Goal: Task Accomplishment & Management: Manage account settings

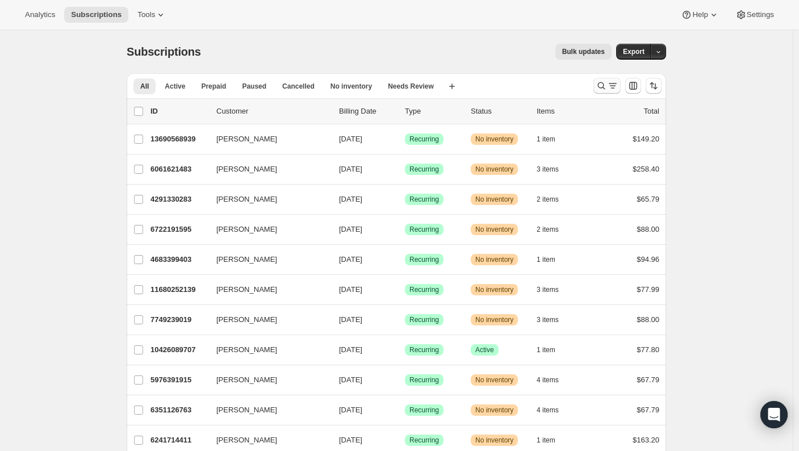
click at [604, 83] on icon "Search and filter results" at bounding box center [600, 85] width 11 height 11
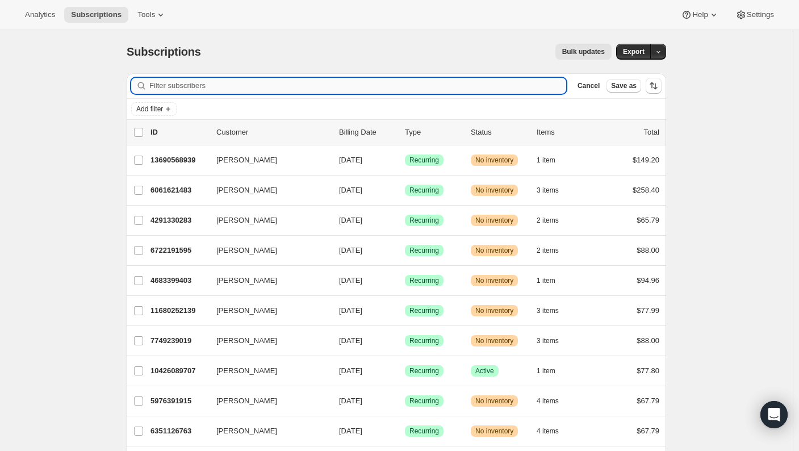
paste input "[EMAIL_ADDRESS][DOMAIN_NAME]"
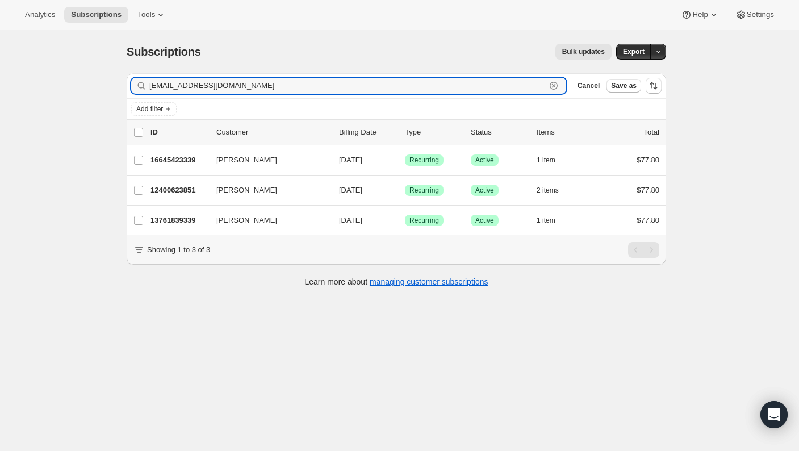
type input "[EMAIL_ADDRESS][DOMAIN_NAME]"
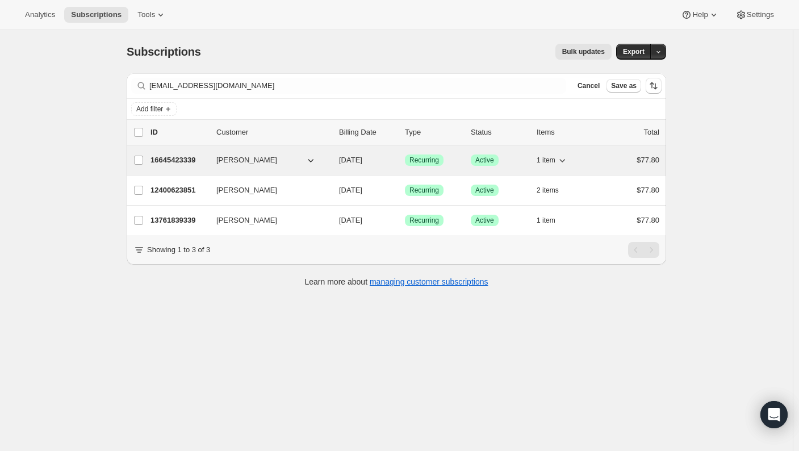
click at [191, 160] on p "16645423339" at bounding box center [178, 159] width 57 height 11
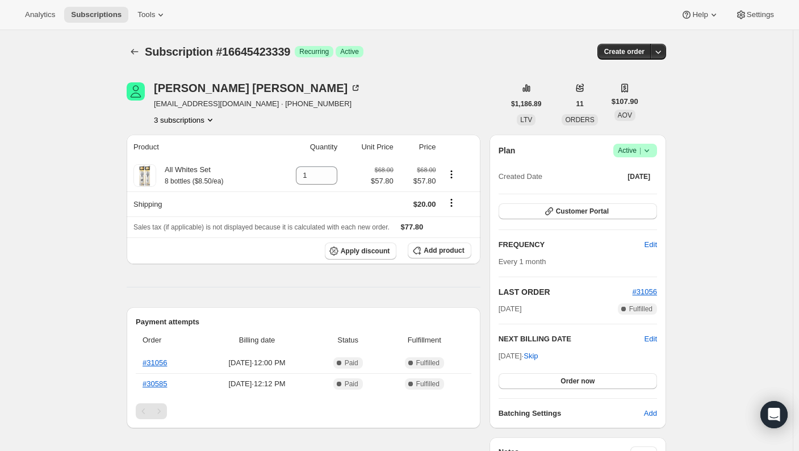
click at [645, 150] on icon at bounding box center [646, 150] width 11 height 11
click at [644, 194] on span "Cancel subscription" at bounding box center [634, 192] width 64 height 9
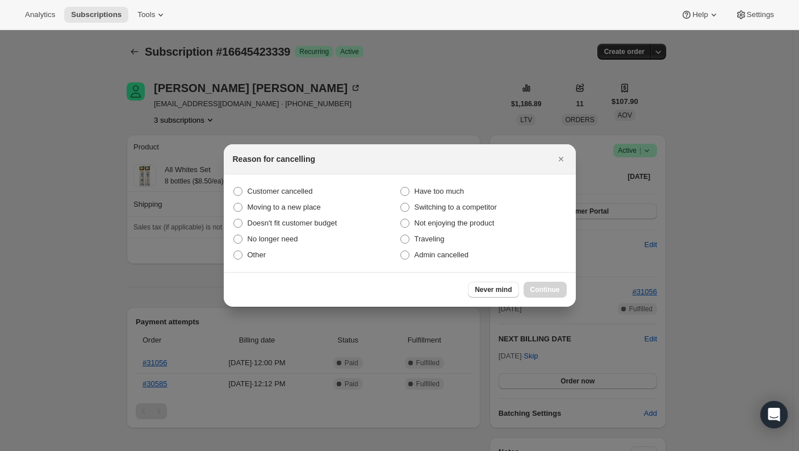
drag, startPoint x: 305, startPoint y: 190, endPoint x: 501, endPoint y: 266, distance: 210.8
click at [305, 190] on span "Customer cancelled" at bounding box center [279, 191] width 65 height 9
click at [234, 187] on input "Customer cancelled" at bounding box center [233, 187] width 1 height 1
radio input "true"
click at [551, 290] on span "Continue" at bounding box center [545, 289] width 30 height 9
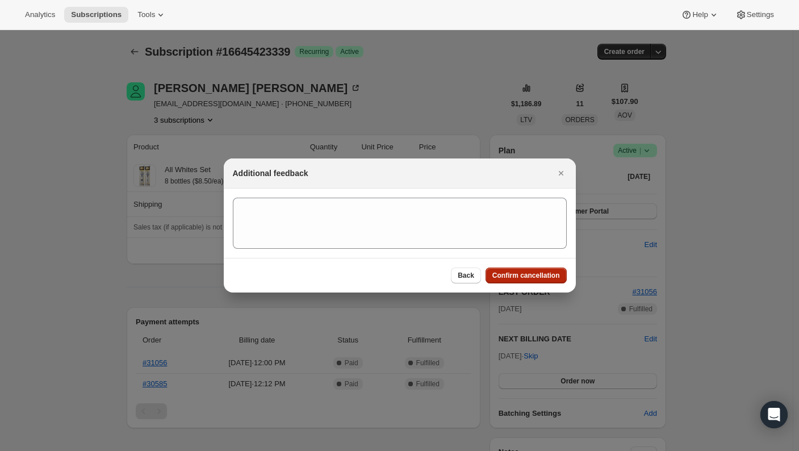
drag, startPoint x: 531, startPoint y: 262, endPoint x: 539, endPoint y: 275, distance: 15.3
click at [531, 263] on div "Back Confirm cancellation" at bounding box center [400, 275] width 352 height 35
click at [540, 275] on span "Confirm cancellation" at bounding box center [526, 275] width 68 height 9
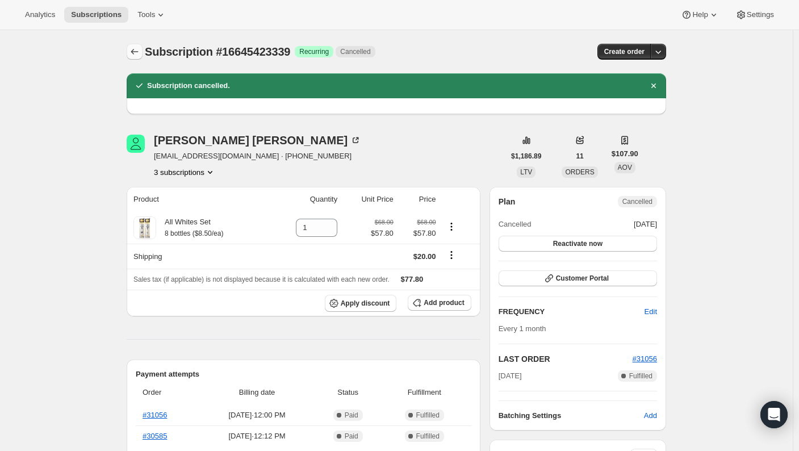
click at [135, 53] on icon "Subscriptions" at bounding box center [134, 51] width 11 height 11
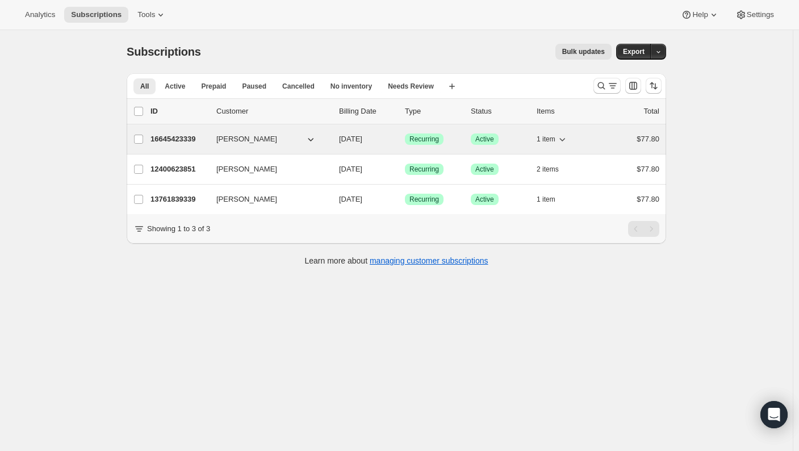
click at [187, 141] on p "16645423339" at bounding box center [178, 138] width 57 height 11
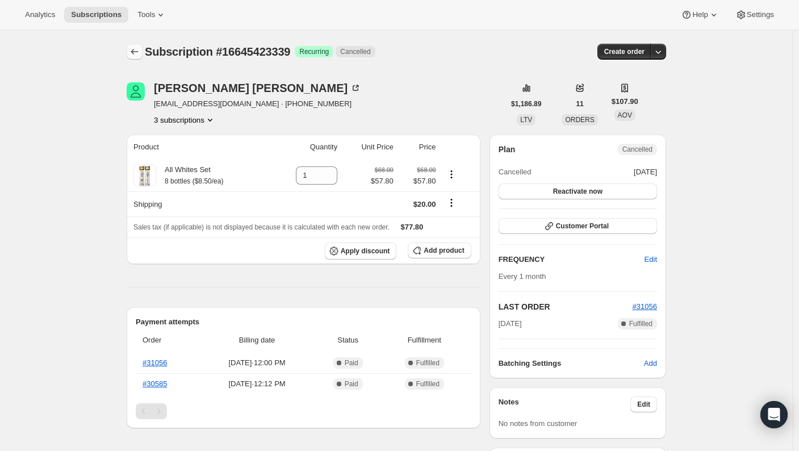
click at [140, 53] on icon "Subscriptions" at bounding box center [134, 51] width 11 height 11
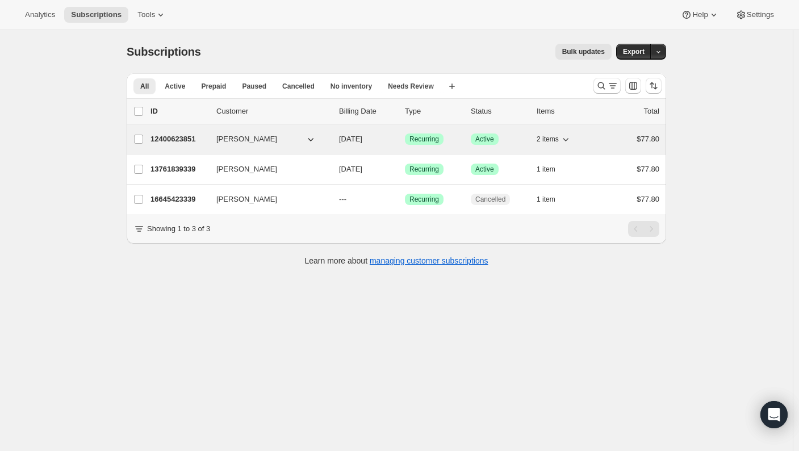
click at [177, 138] on p "12400623851" at bounding box center [178, 138] width 57 height 11
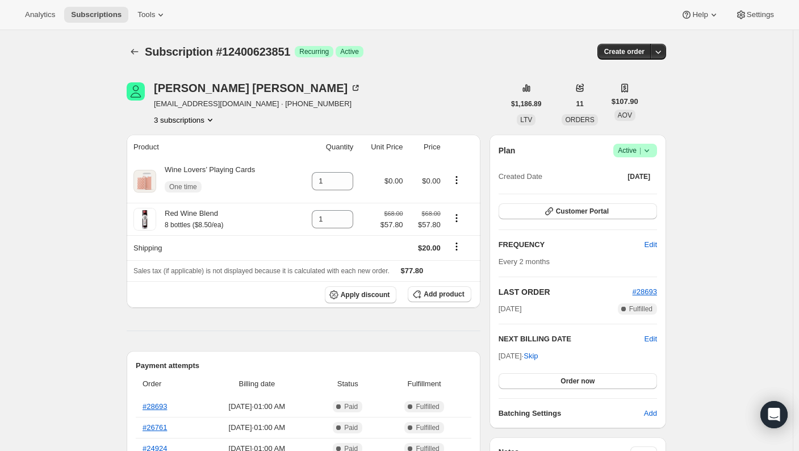
click at [652, 148] on icon at bounding box center [646, 150] width 11 height 11
click at [643, 189] on span "Cancel subscription" at bounding box center [634, 192] width 64 height 9
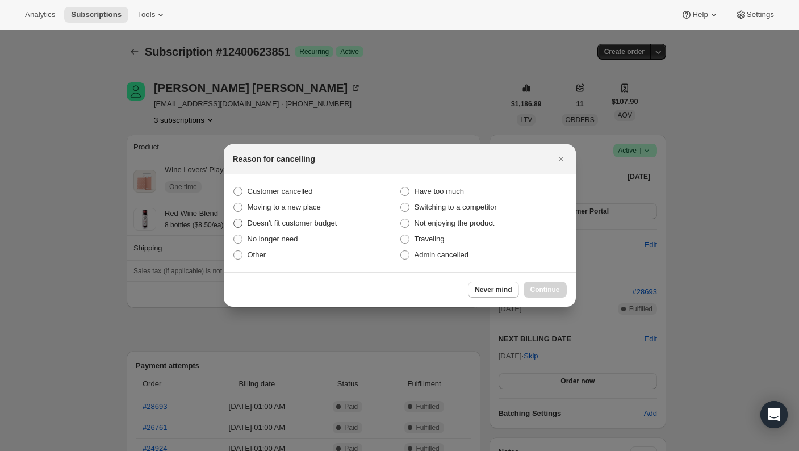
drag, startPoint x: 276, startPoint y: 190, endPoint x: 343, endPoint y: 216, distance: 71.9
click at [276, 191] on span "Customer cancelled" at bounding box center [279, 191] width 65 height 9
click at [234, 187] on input "Customer cancelled" at bounding box center [233, 187] width 1 height 1
radio input "true"
click at [556, 288] on span "Continue" at bounding box center [545, 289] width 30 height 9
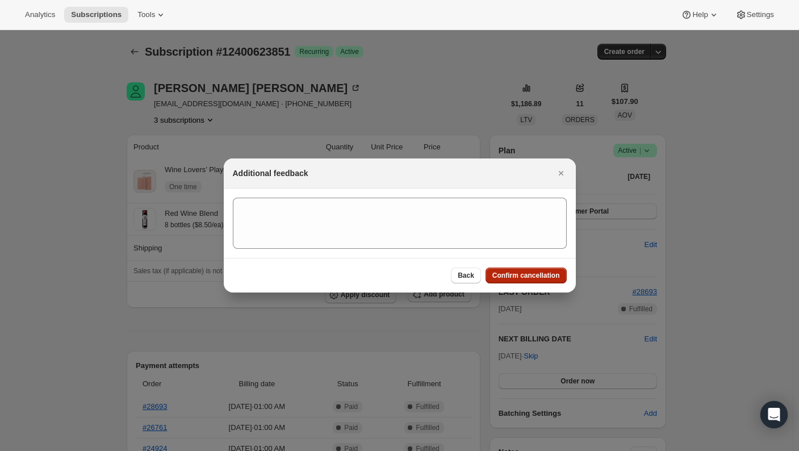
click at [524, 273] on span "Confirm cancellation" at bounding box center [526, 275] width 68 height 9
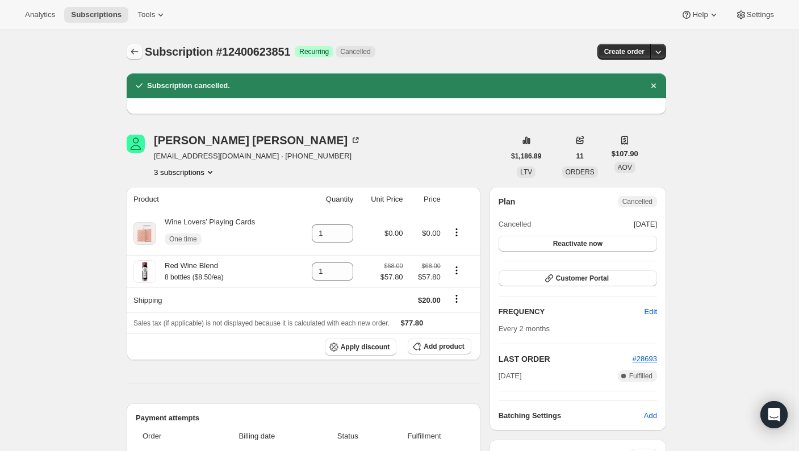
click at [138, 51] on icon "Subscriptions" at bounding box center [134, 51] width 11 height 11
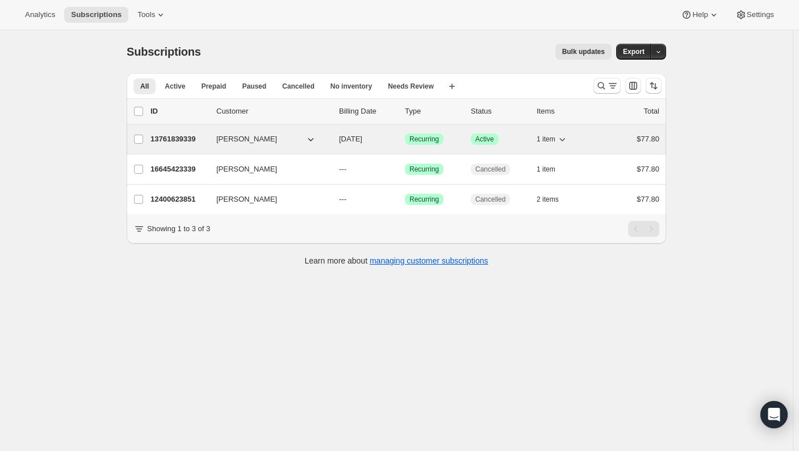
click at [256, 139] on span "[PERSON_NAME]" at bounding box center [246, 138] width 61 height 11
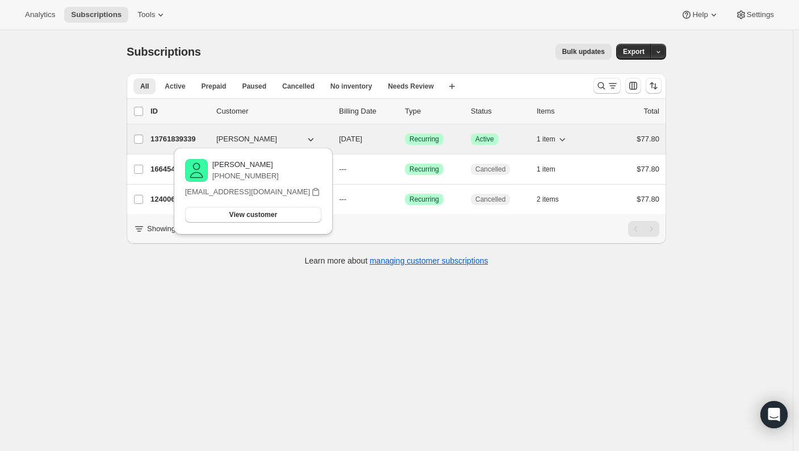
click at [176, 137] on p "13761839339" at bounding box center [178, 138] width 57 height 11
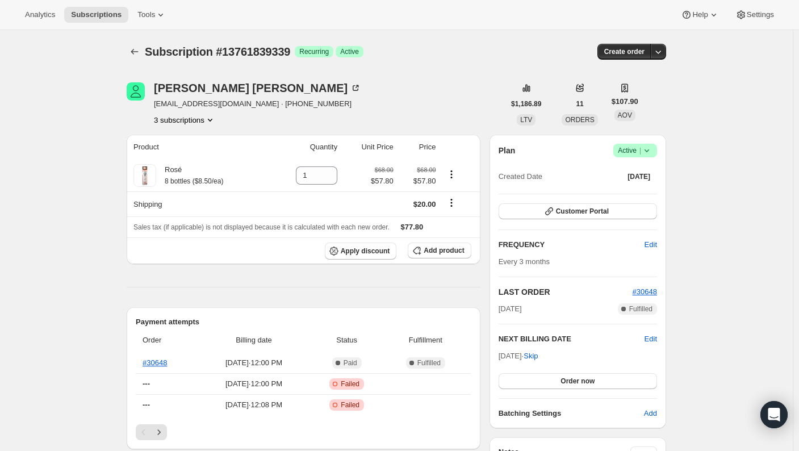
click at [646, 150] on icon at bounding box center [646, 150] width 11 height 11
click at [636, 191] on span "Cancel subscription" at bounding box center [634, 192] width 64 height 9
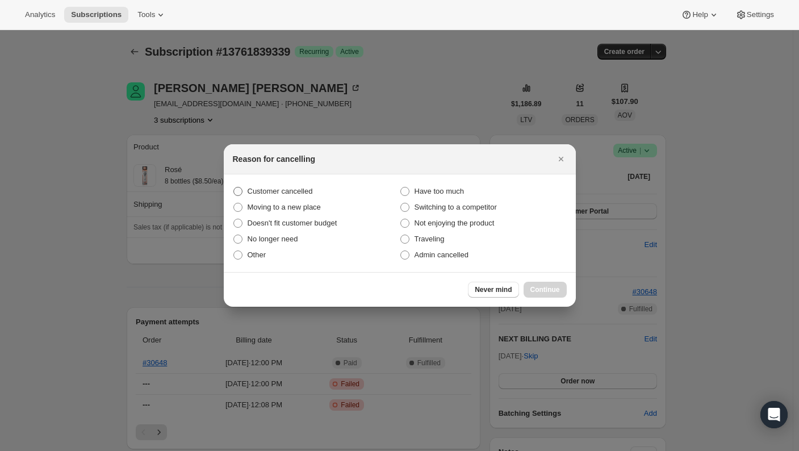
click at [295, 192] on span "Customer cancelled" at bounding box center [279, 191] width 65 height 9
click at [234, 187] on input "Customer cancelled" at bounding box center [233, 187] width 1 height 1
radio input "true"
click at [535, 291] on span "Continue" at bounding box center [545, 289] width 30 height 9
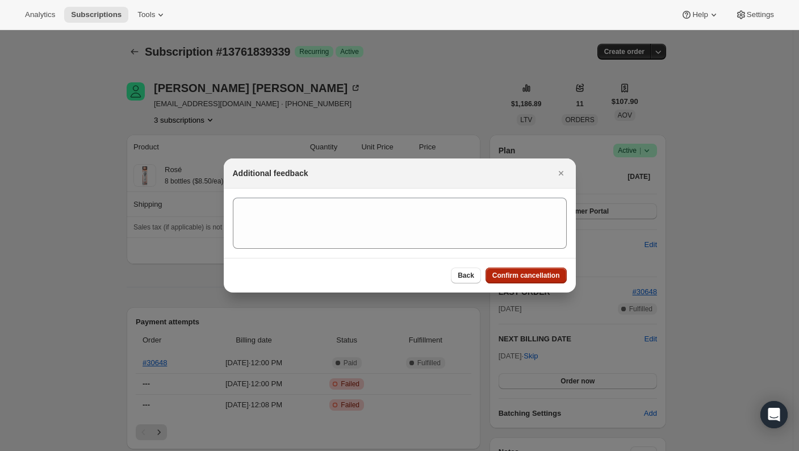
click at [532, 276] on span "Confirm cancellation" at bounding box center [526, 275] width 68 height 9
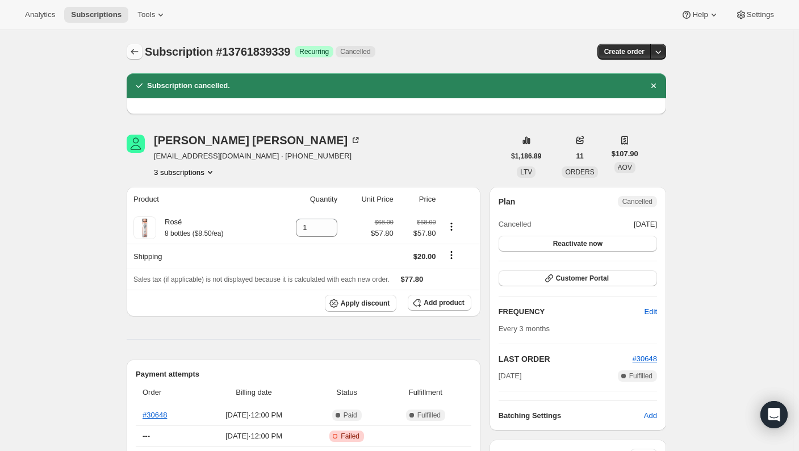
click at [138, 54] on icon "Subscriptions" at bounding box center [134, 51] width 11 height 11
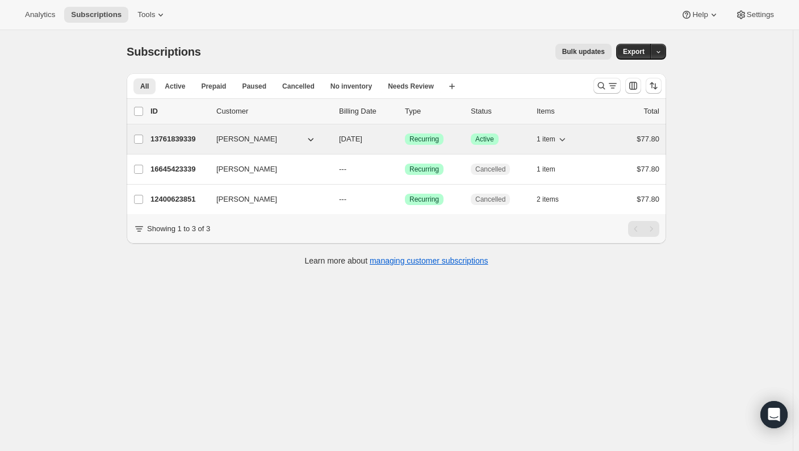
click at [199, 142] on p "13761839339" at bounding box center [178, 138] width 57 height 11
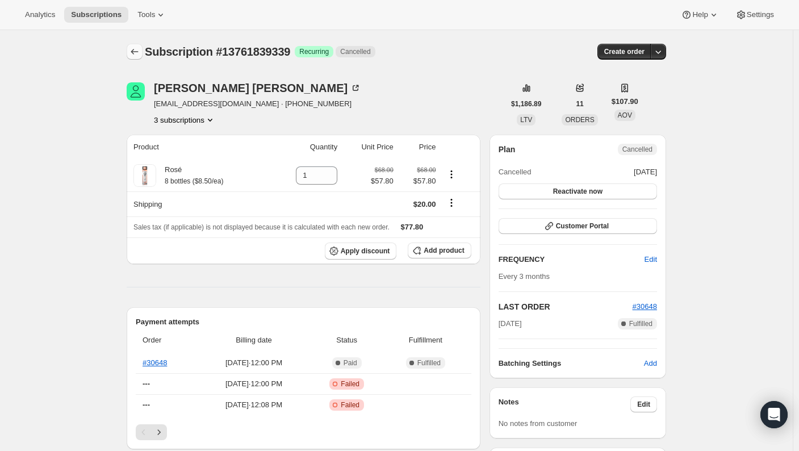
click at [138, 54] on icon "Subscriptions" at bounding box center [134, 51] width 11 height 11
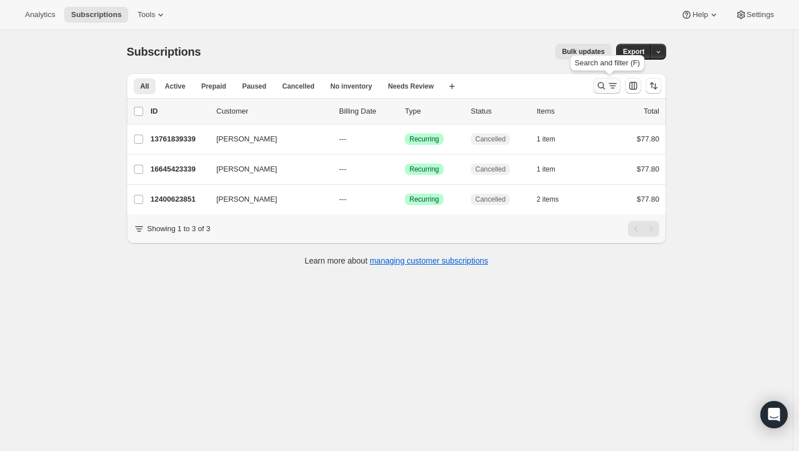
click at [602, 83] on icon "Search and filter results" at bounding box center [600, 85] width 11 height 11
